Goal: Information Seeking & Learning: Learn about a topic

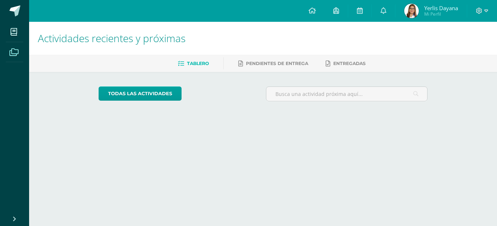
click at [8, 48] on span at bounding box center [14, 52] width 16 height 16
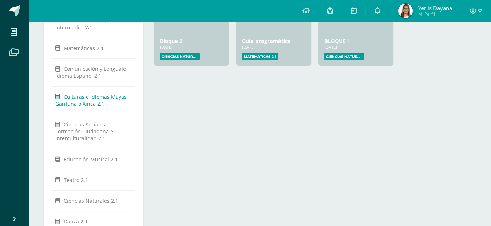
scroll to position [109, 0]
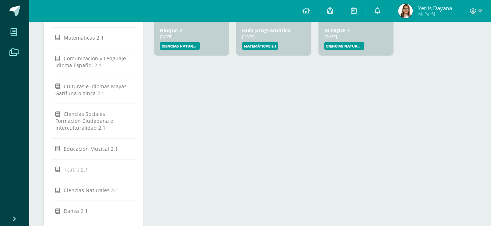
click at [10, 30] on span at bounding box center [14, 32] width 16 height 16
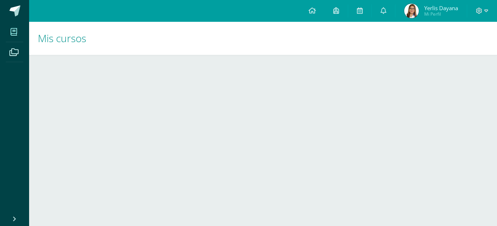
click at [12, 36] on span at bounding box center [14, 32] width 16 height 16
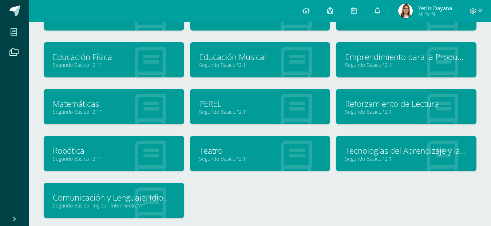
scroll to position [146, 0]
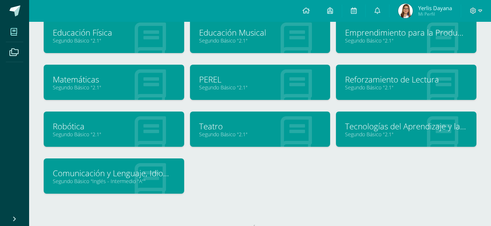
click at [369, 131] on link "Segundo Básico "2.1"" at bounding box center [406, 134] width 122 height 7
click at [371, 123] on link "Tecnologías del Aprendizaje y la Comunicación" at bounding box center [406, 126] width 122 height 11
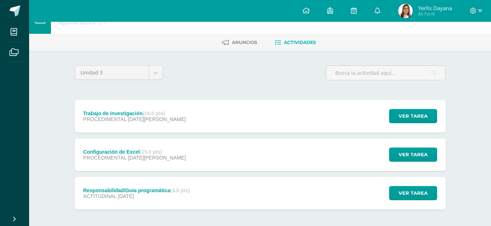
scroll to position [36, 0]
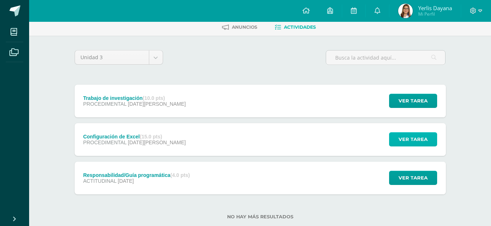
click at [405, 138] on span "Ver tarea" at bounding box center [413, 139] width 29 height 13
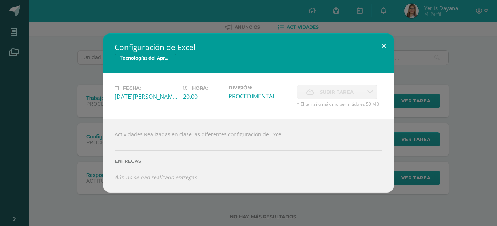
click at [386, 43] on button at bounding box center [383, 45] width 21 height 25
